Goal: Use online tool/utility: Utilize a website feature to perform a specific function

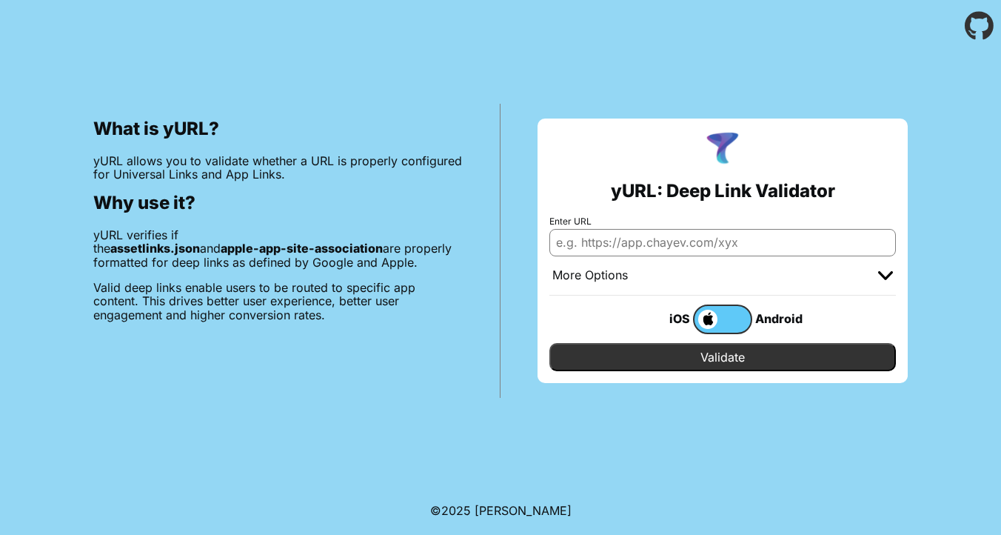
click at [621, 233] on input "Enter URL" at bounding box center [722, 242] width 347 height 27
paste input "[URL][DOMAIN_NAME]"
type input "[URL][DOMAIN_NAME]"
paste input "[URL][DOMAIN_NAME]"
type input "[URL][DOMAIN_NAME]"
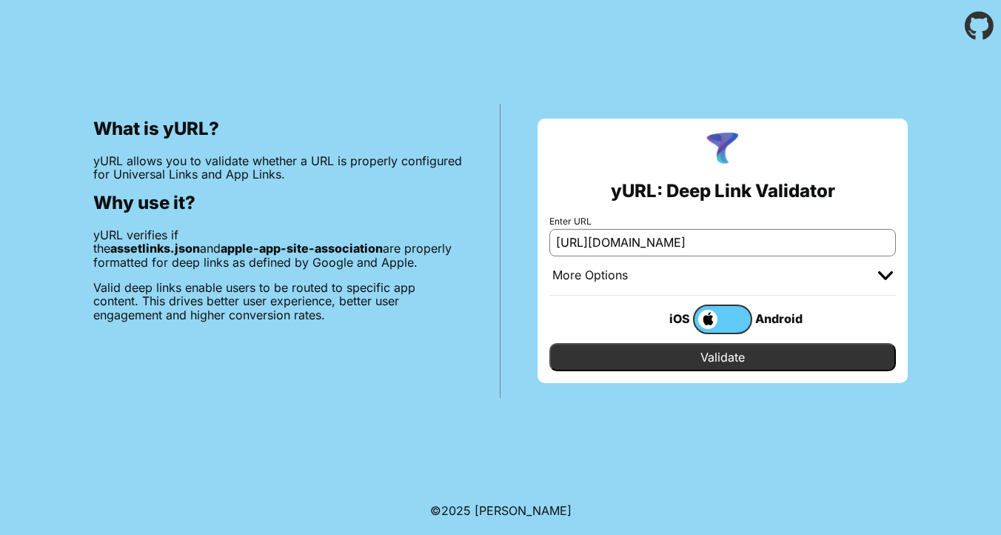
click at [730, 341] on div "iOS Android" at bounding box center [722, 318] width 347 height 47
click at [720, 355] on input "Validate" at bounding box center [722, 357] width 347 height 28
click at [706, 304] on label at bounding box center [722, 319] width 59 height 30
click at [0, 0] on input "checkbox" at bounding box center [0, 0] width 0 height 0
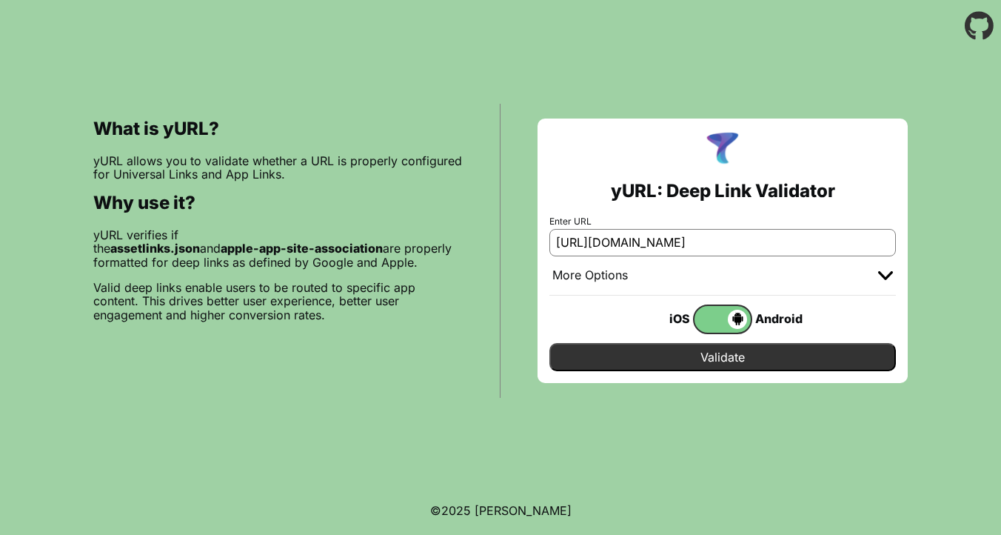
click at [746, 355] on input "Validate" at bounding box center [722, 357] width 347 height 28
click at [730, 328] on span at bounding box center [721, 318] width 53 height 19
click at [0, 0] on input "checkbox" at bounding box center [0, 0] width 0 height 0
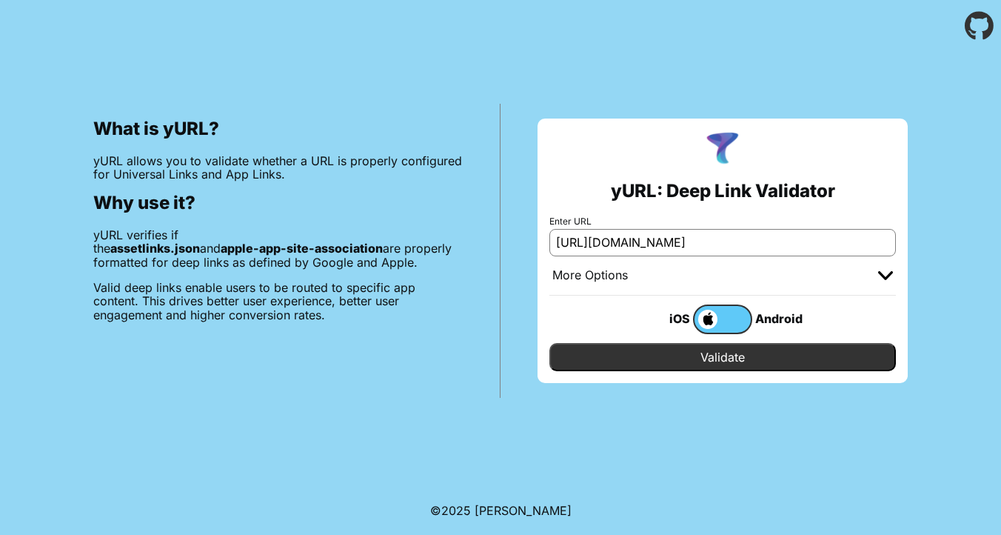
click at [700, 351] on input "Validate" at bounding box center [722, 357] width 347 height 28
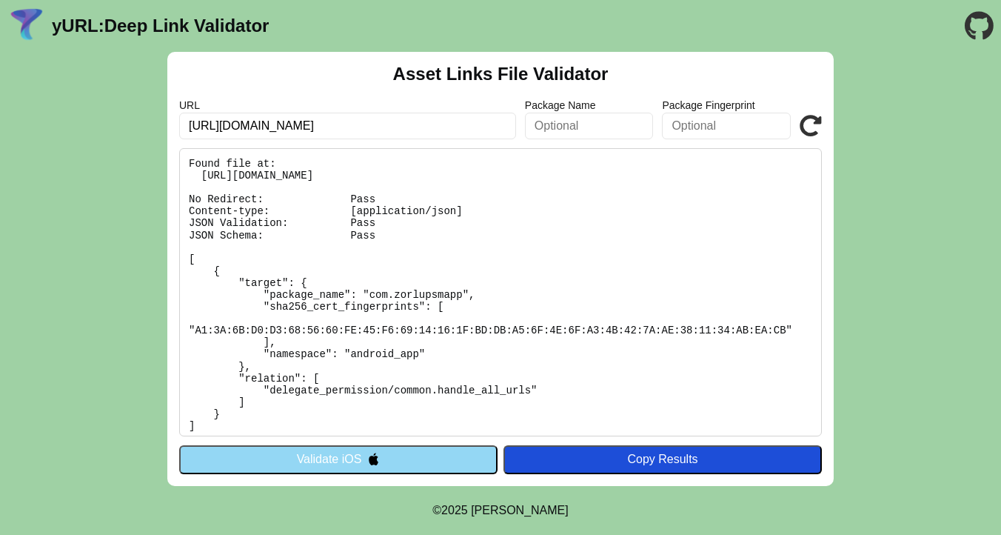
scroll to position [5, 0]
